Goal: Answer question/provide support

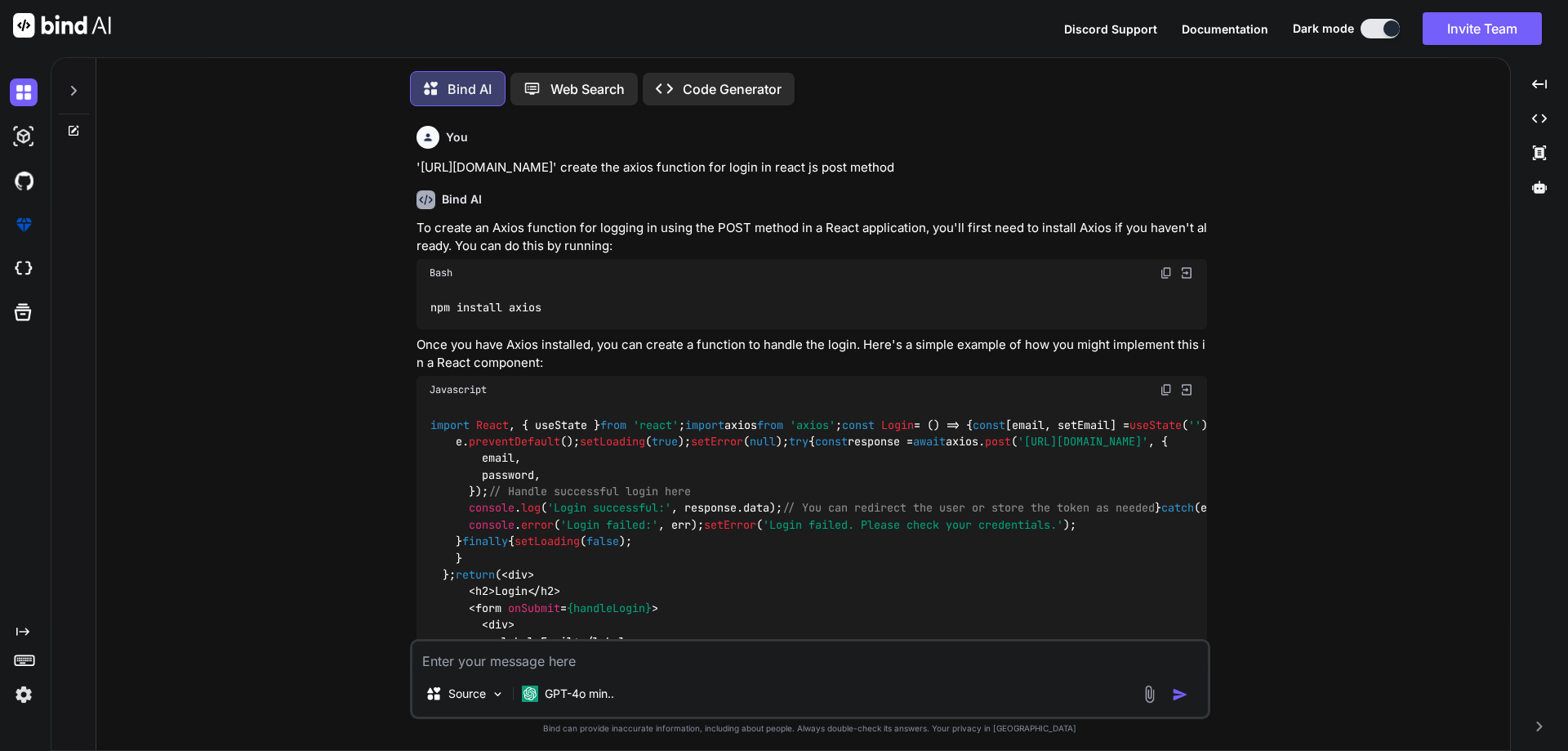
scroll to position [8, 0]
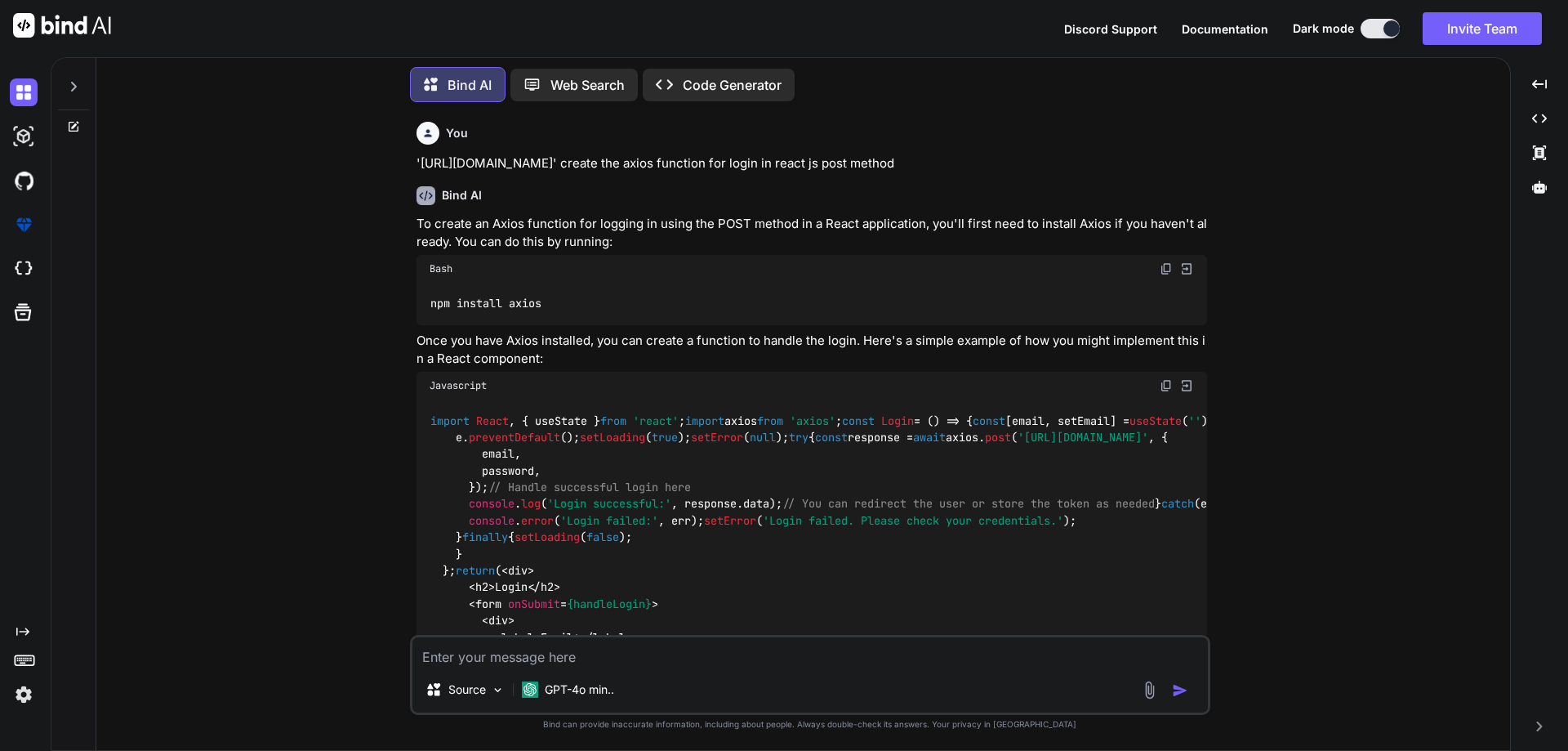
click at [69, 124] on icon at bounding box center [74, 126] width 10 height 10
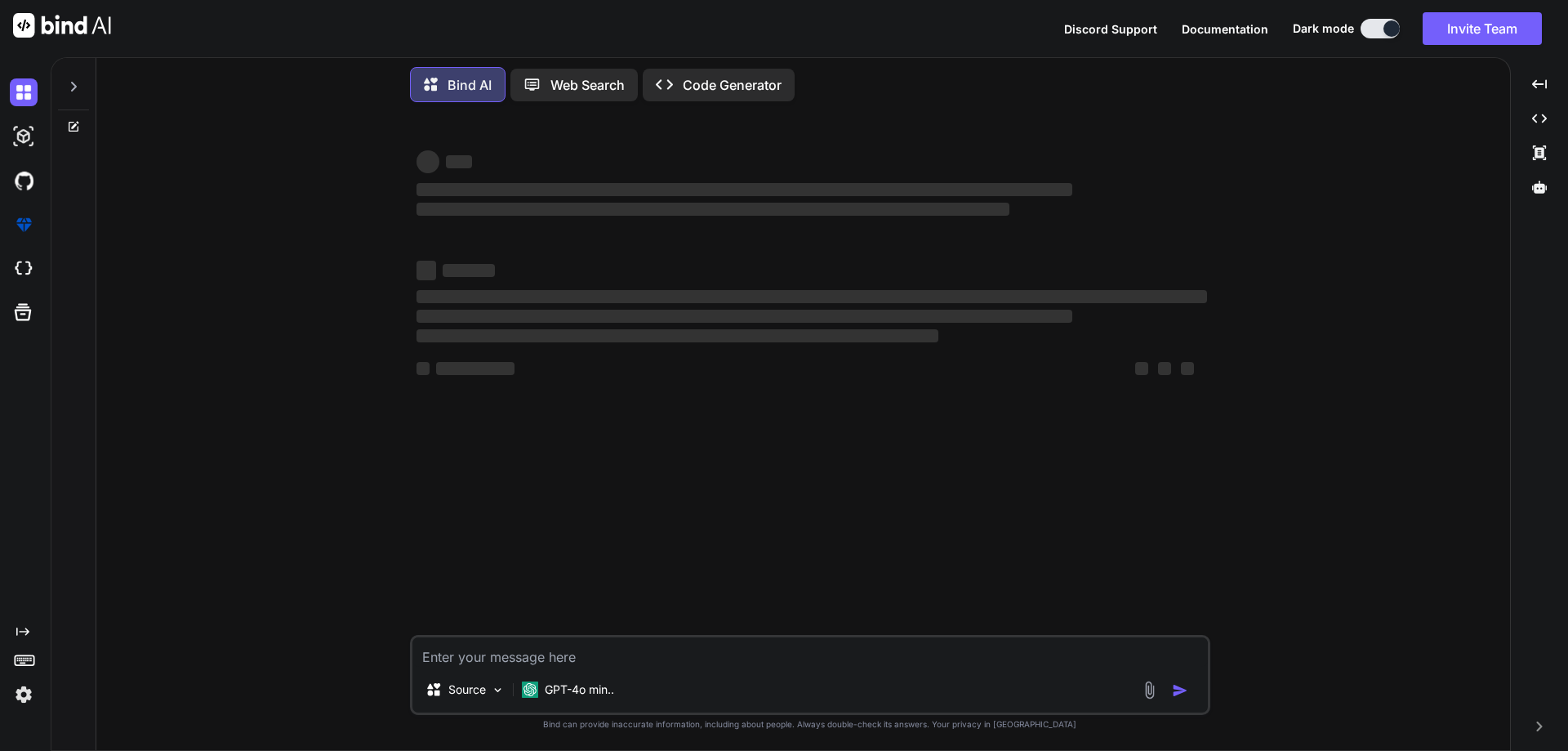
type textarea "x"
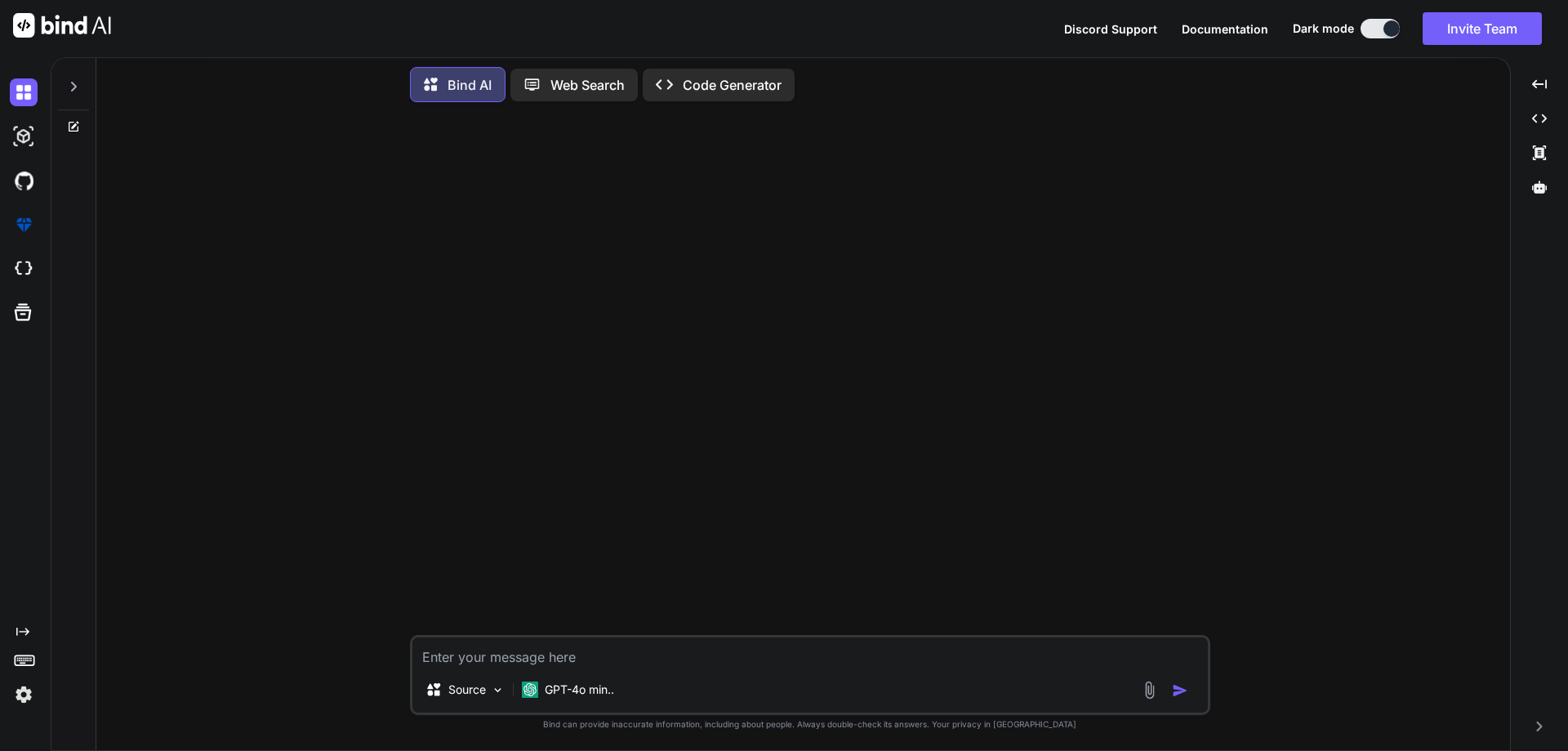
click at [709, 655] on textarea at bounding box center [809, 652] width 795 height 30
paste textarea "client_email"
paste textarea "POST /sign-in 500 in 31ms ⨯ Error: Service account object must contain a string…"
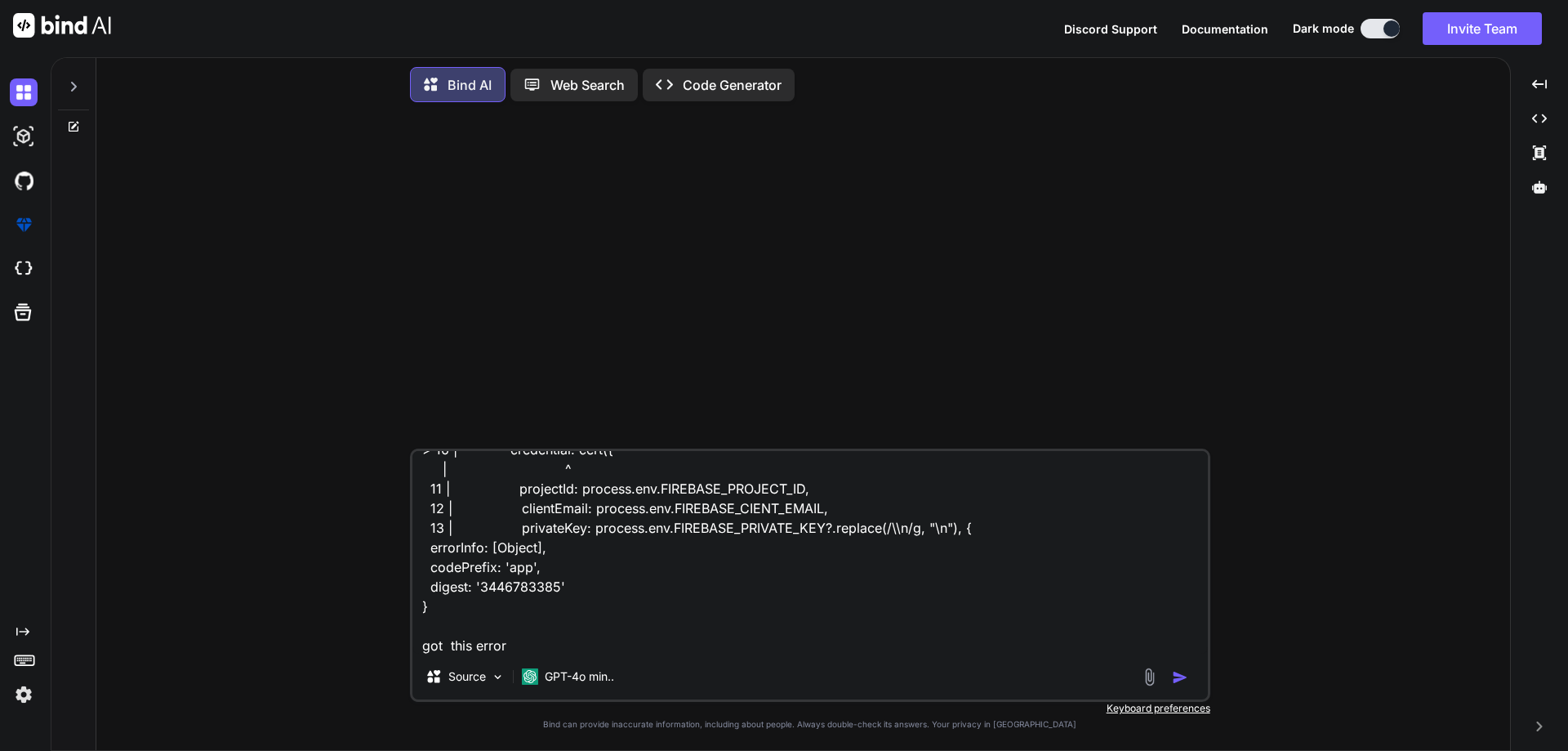
scroll to position [178, 0]
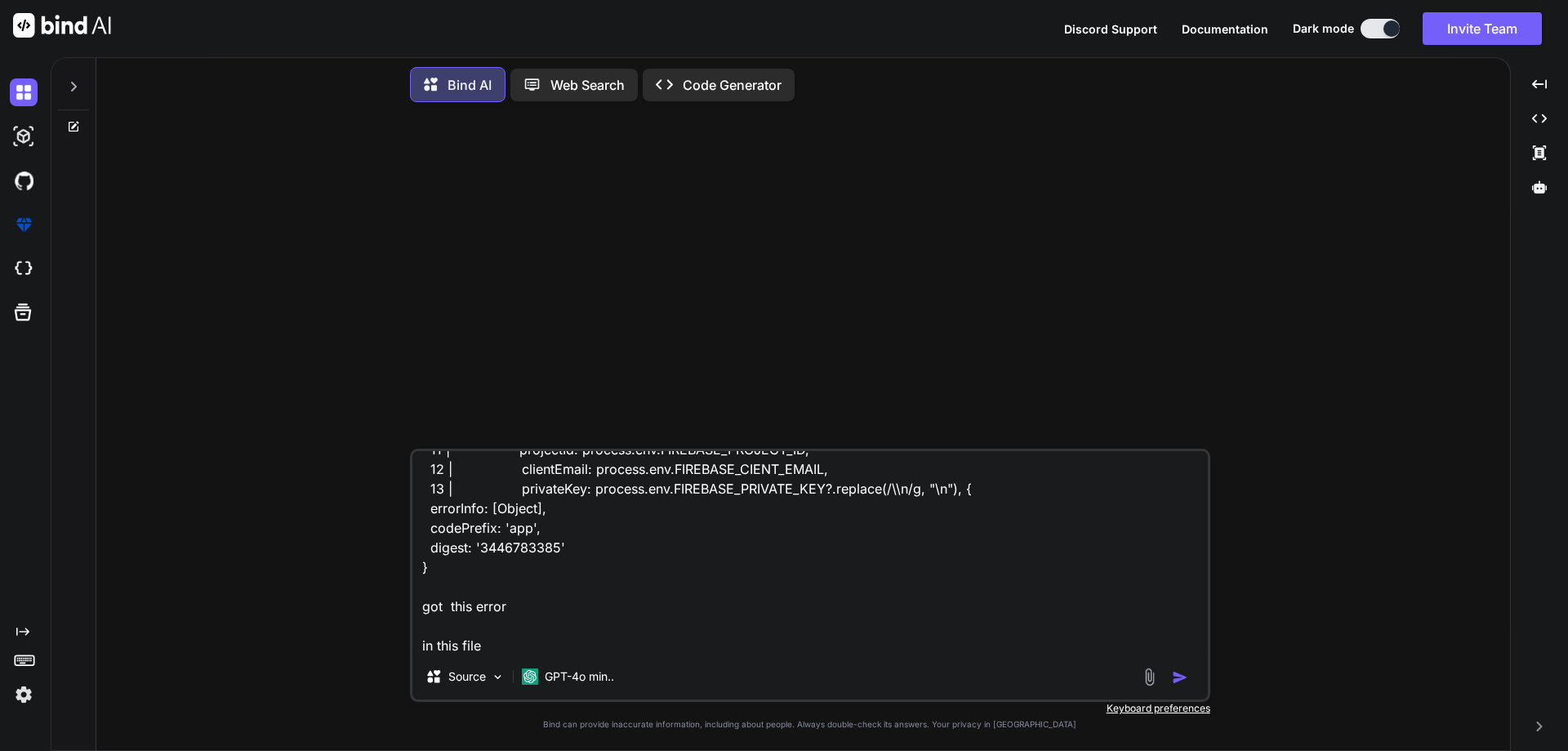
paste textarea "import { cert, getApps, initializeApp } from "firebase-admin/app"; import { get…"
type textarea "LORE /ipsu-do 734 si 33am ⨯ Conse: Adipisc elitsed doeius temp incidid u labore…"
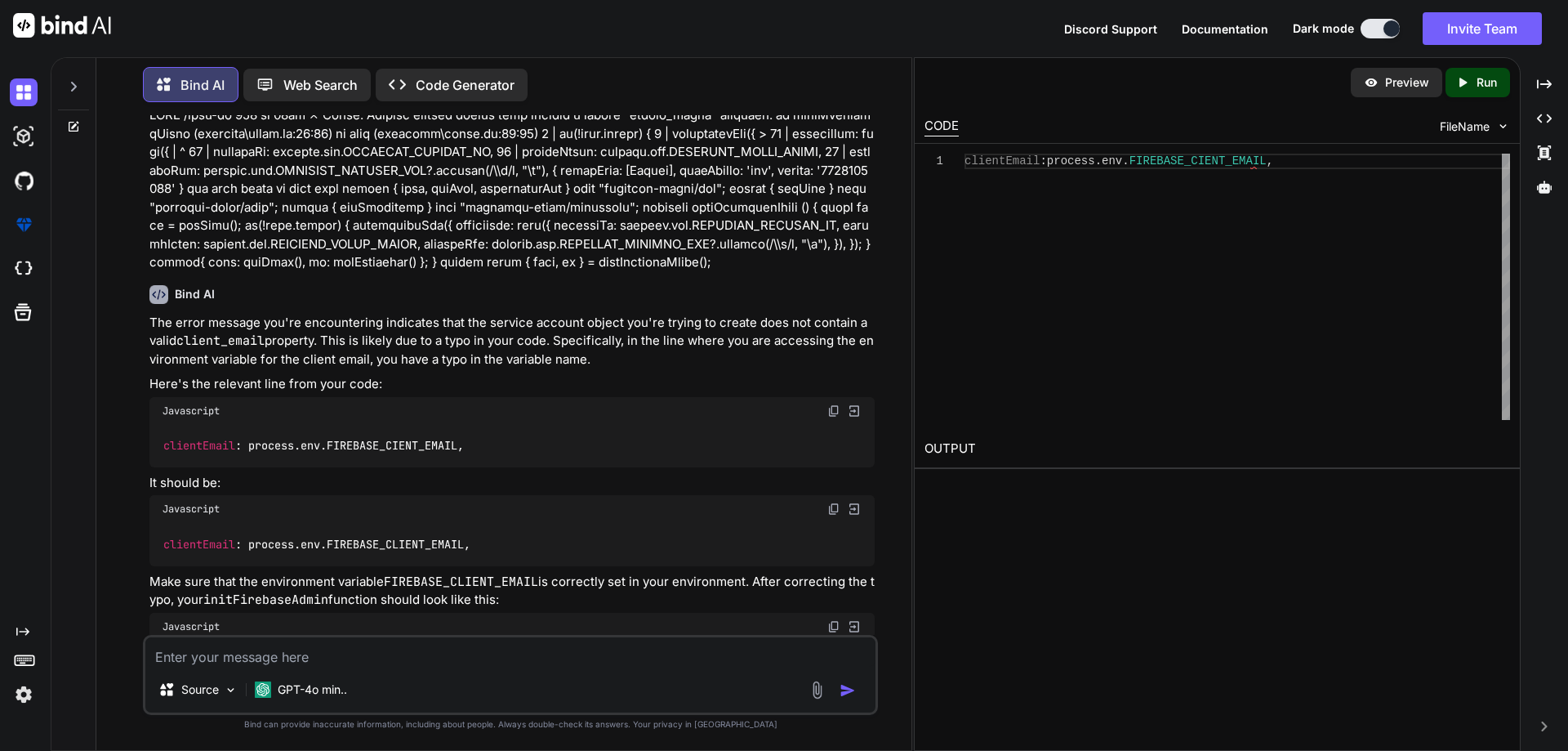
scroll to position [82, 0]
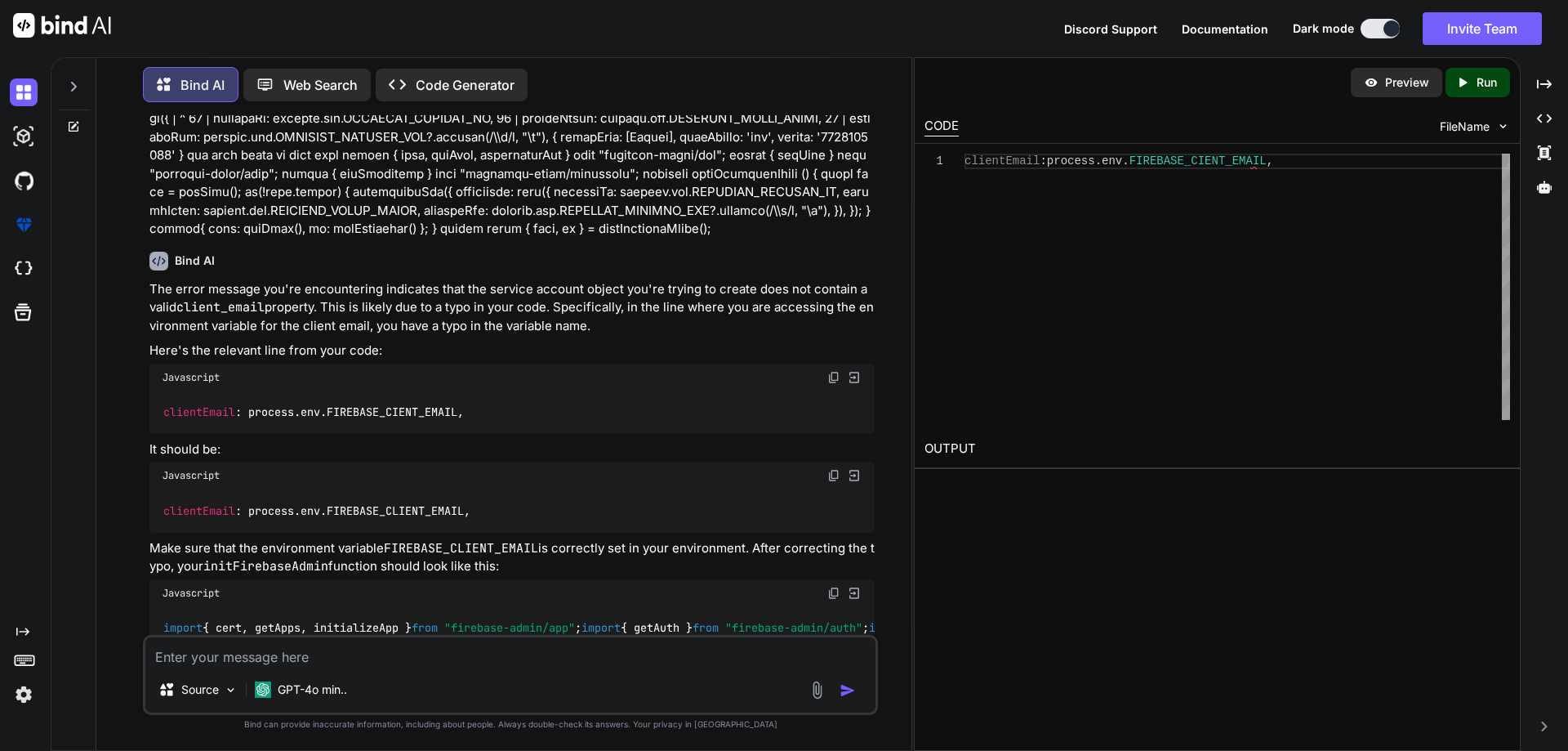
click at [221, 302] on code "client_email" at bounding box center [220, 307] width 89 height 16
click at [369, 310] on p "The error message you're encountering indicates that the service account object…" at bounding box center [512, 308] width 725 height 56
click at [445, 309] on p "The error message you're encountering indicates that the service account object…" at bounding box center [512, 308] width 725 height 56
click at [490, 309] on p "The error message you're encountering indicates that the service account object…" at bounding box center [512, 308] width 725 height 56
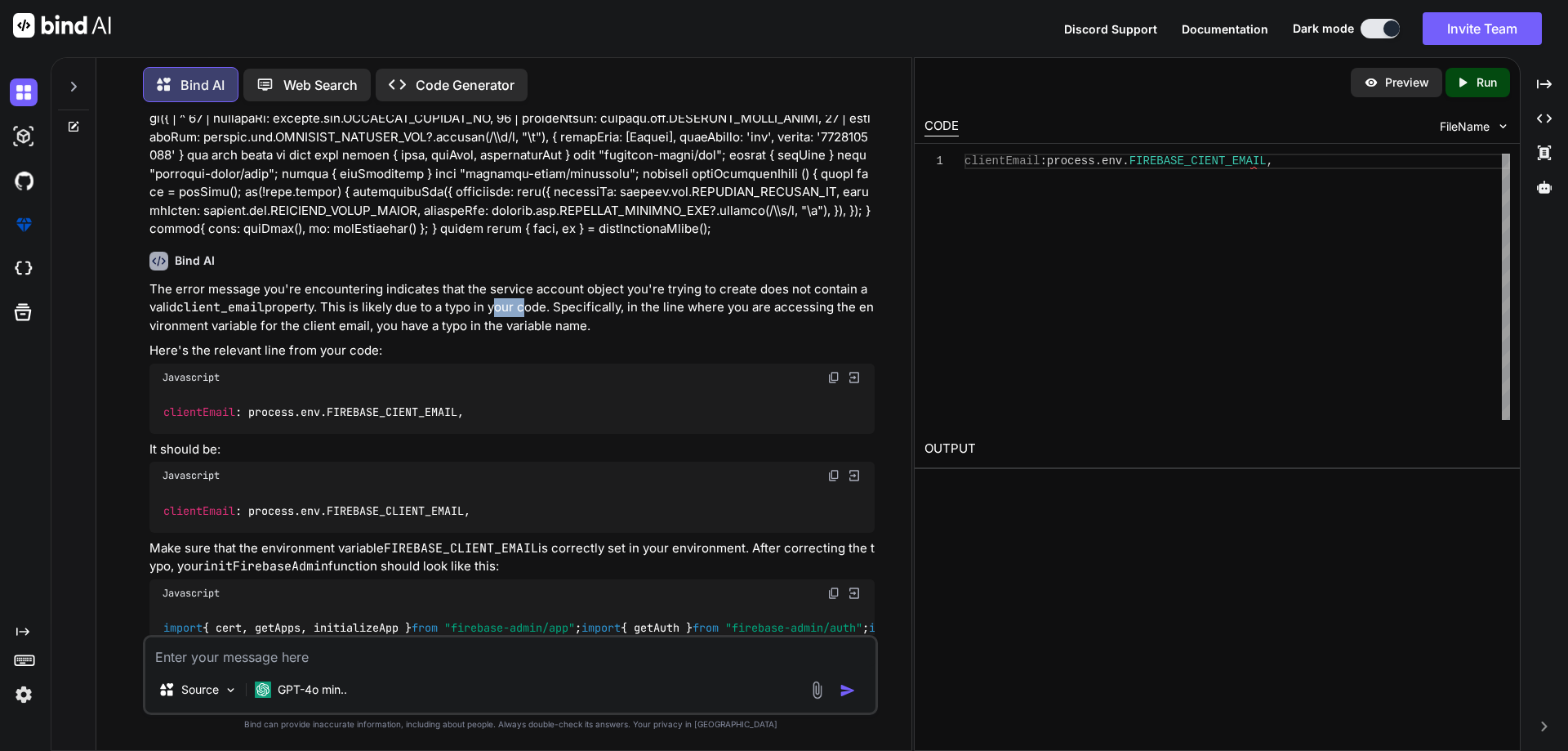
click at [490, 309] on p "The error message you're encountering indicates that the service account object…" at bounding box center [512, 308] width 725 height 56
click at [574, 310] on p "The error message you're encountering indicates that the service account object…" at bounding box center [512, 308] width 725 height 56
click at [665, 312] on p "The error message you're encountering indicates that the service account object…" at bounding box center [512, 308] width 725 height 56
click at [719, 315] on p "The error message you're encountering indicates that the service account object…" at bounding box center [512, 308] width 725 height 56
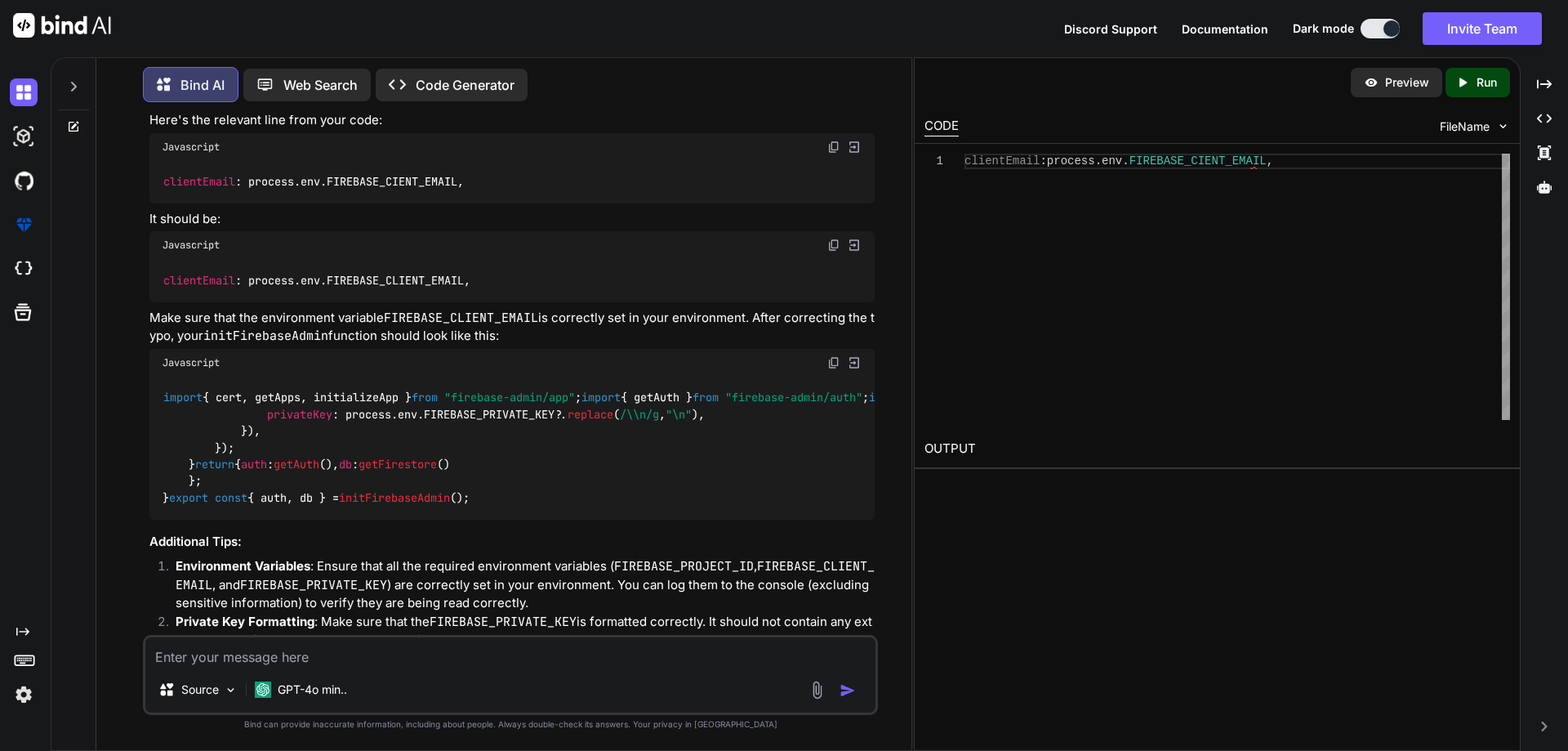
scroll to position [408, 0]
